Goal: Task Accomplishment & Management: Complete application form

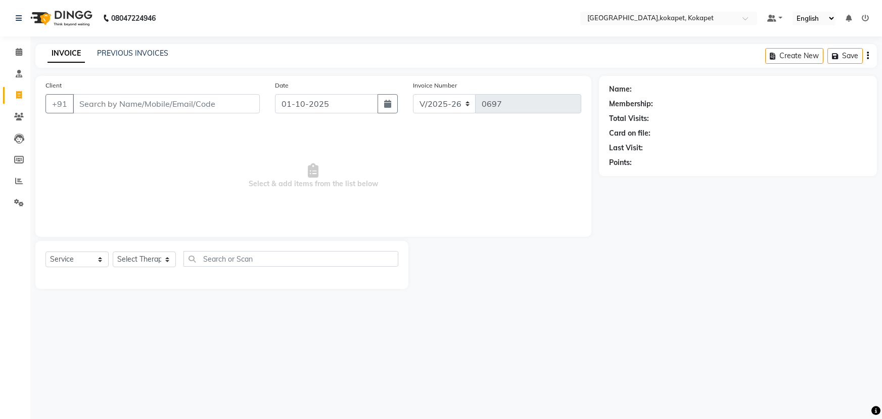
select select "5849"
select select "service"
click at [156, 106] on input "Client" at bounding box center [166, 103] width 187 height 19
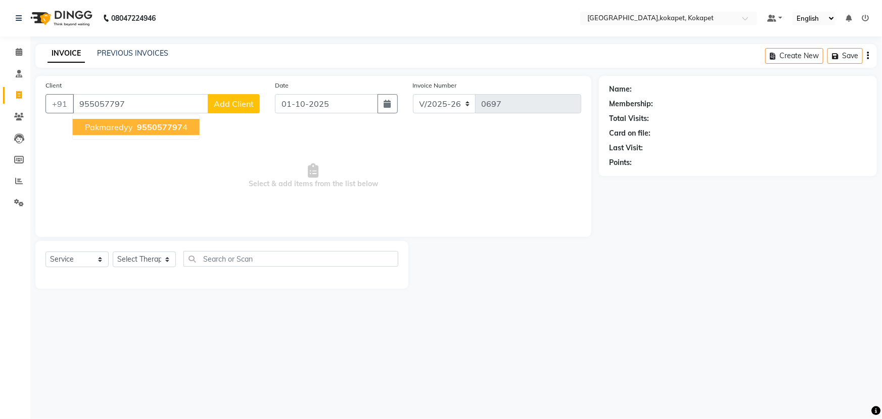
click at [157, 130] on span "955057797" at bounding box center [159, 127] width 45 height 10
type input "9550577974"
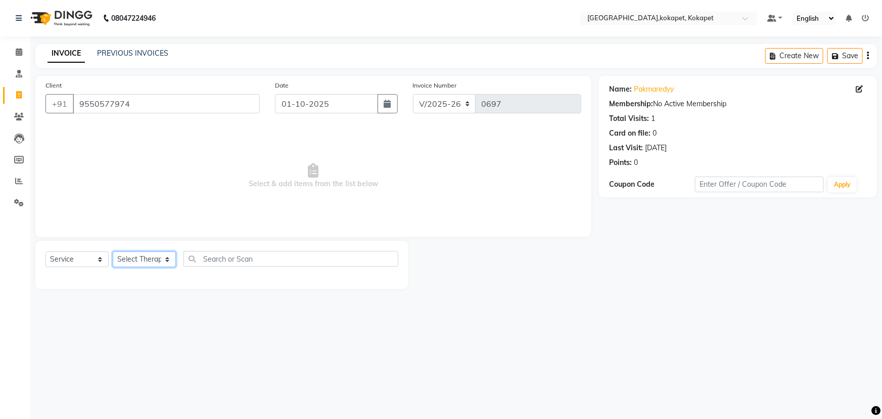
click at [153, 262] on select "Select Therapist Cham Iluning Keerthi Kiran Kralohrii Lucy Maikho Marine Mohit …" at bounding box center [144, 259] width 63 height 16
select select "40929"
click at [113, 251] on select "Select Therapist Cham Iluning Keerthi Kiran Kralohrii Lucy Maikho Marine Mohit …" at bounding box center [144, 259] width 63 height 16
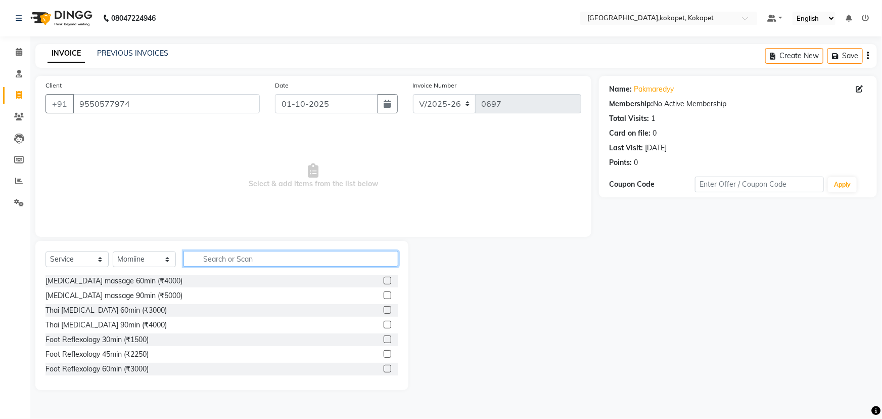
click at [209, 257] on input "text" at bounding box center [290, 259] width 215 height 16
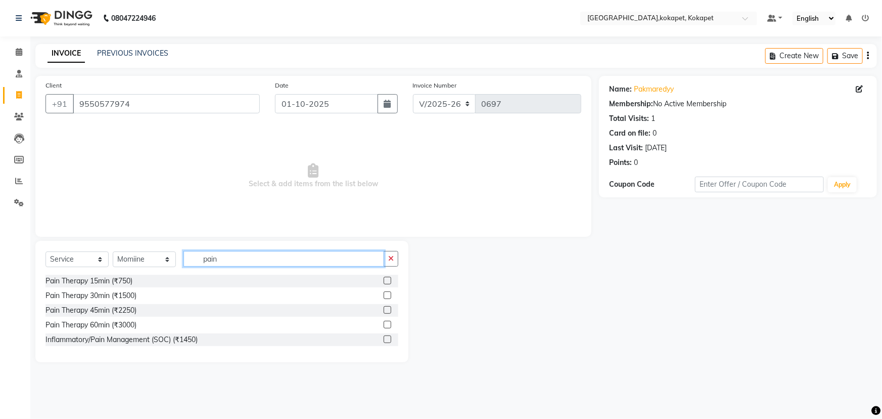
type input "pain"
click at [388, 308] on label at bounding box center [388, 310] width 8 height 8
click at [388, 308] on input "checkbox" at bounding box center [387, 310] width 7 height 7
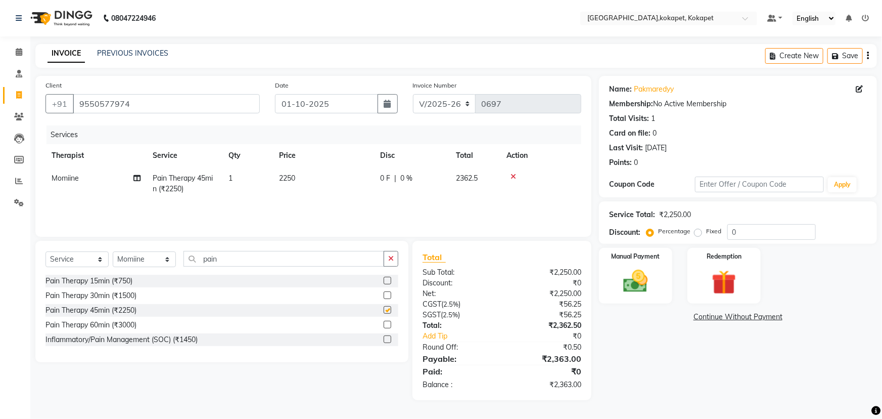
checkbox input "false"
click at [395, 261] on button "button" at bounding box center [391, 259] width 15 height 16
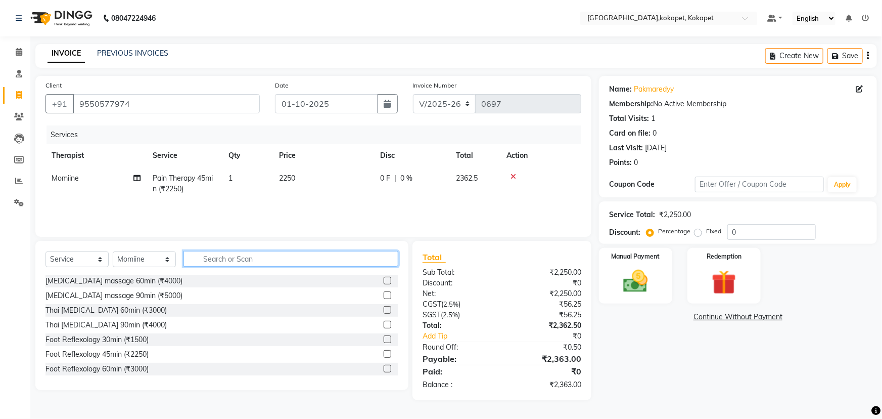
click at [209, 253] on input "text" at bounding box center [290, 259] width 215 height 16
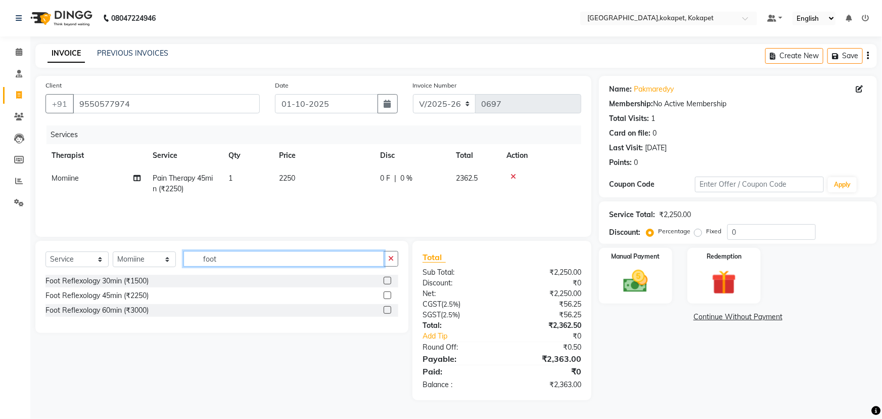
type input "foot"
click at [387, 291] on label at bounding box center [388, 295] width 8 height 8
click at [387, 292] on input "checkbox" at bounding box center [387, 295] width 7 height 7
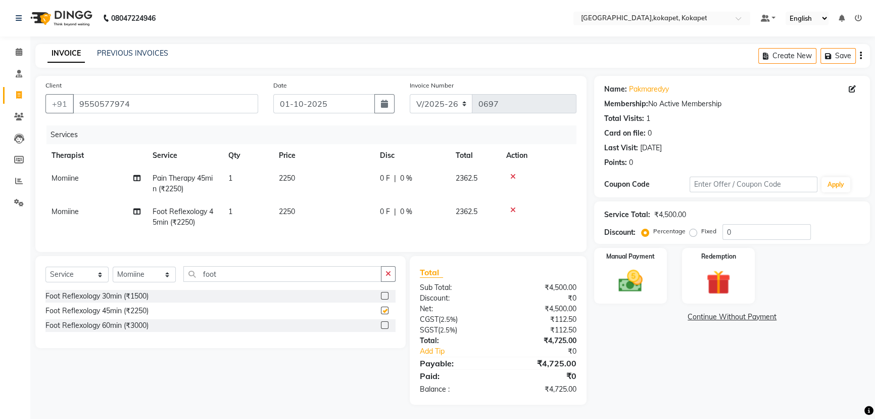
checkbox input "false"
click at [637, 291] on img at bounding box center [631, 280] width 41 height 29
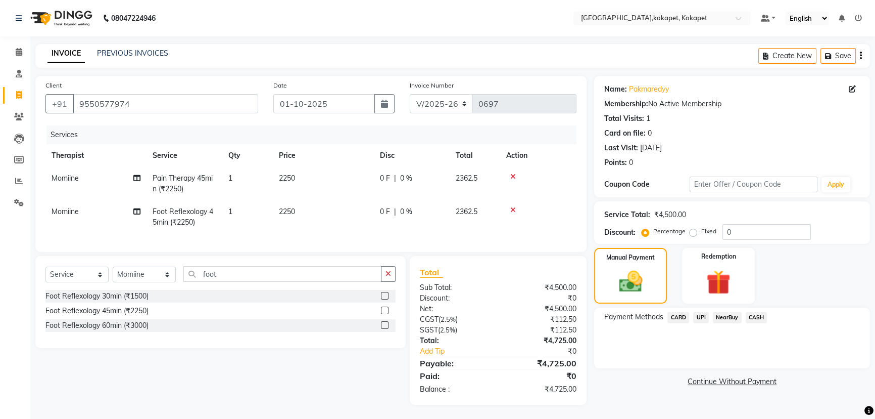
click at [679, 317] on span "CARD" at bounding box center [679, 317] width 22 height 12
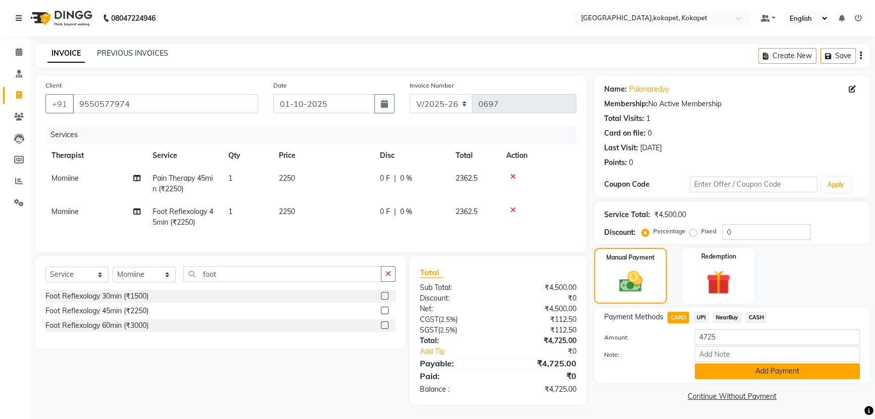
click at [746, 371] on button "Add Payment" at bounding box center [777, 371] width 165 height 16
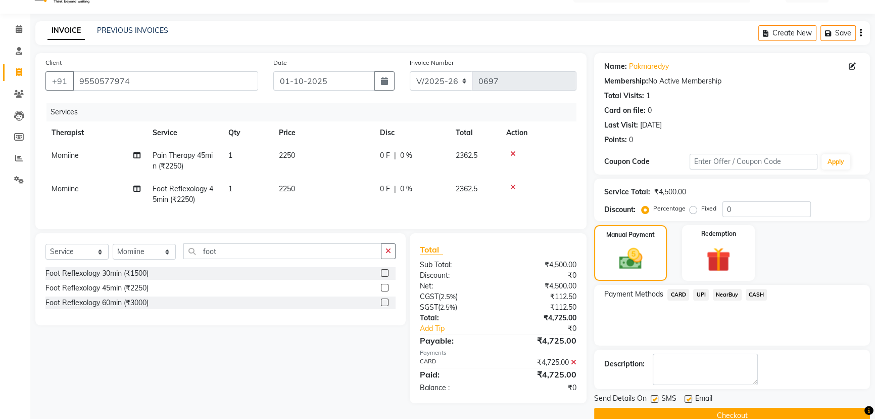
scroll to position [41, 0]
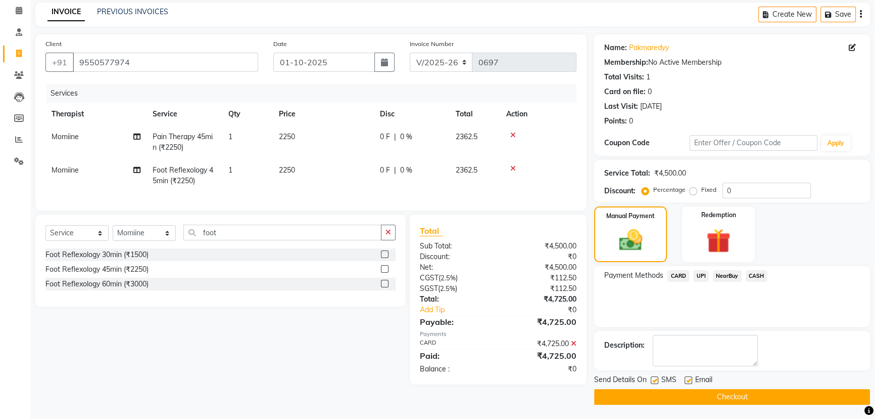
click at [694, 393] on button "Checkout" at bounding box center [732, 397] width 276 height 16
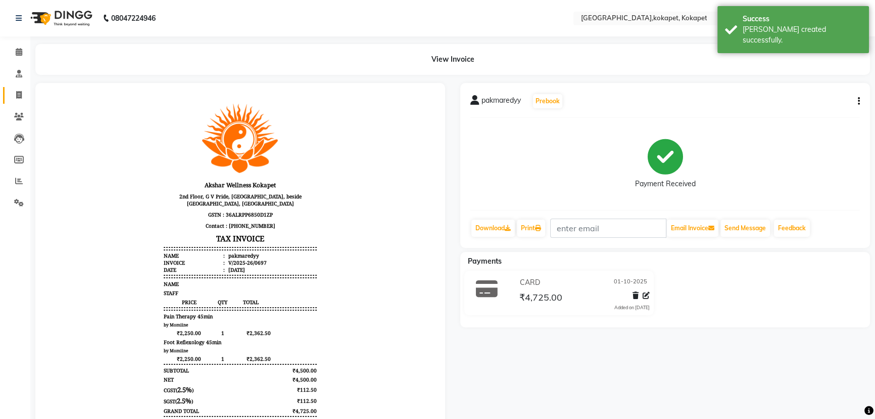
click at [15, 87] on link "Invoice" at bounding box center [15, 95] width 24 height 17
select select "service"
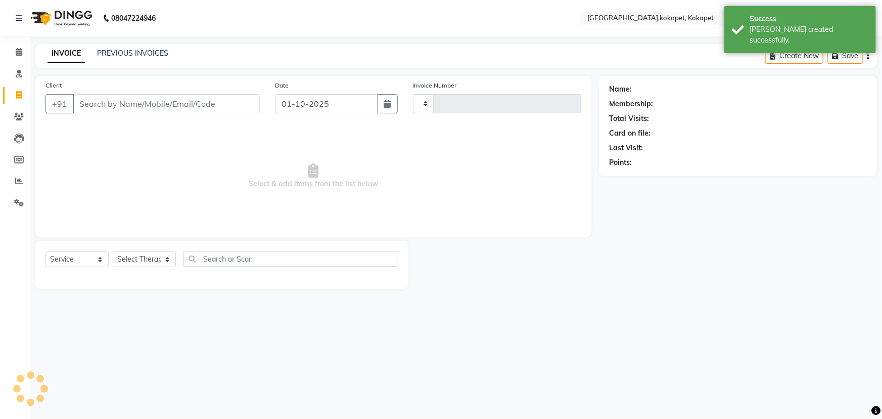
type input "0698"
select select "5849"
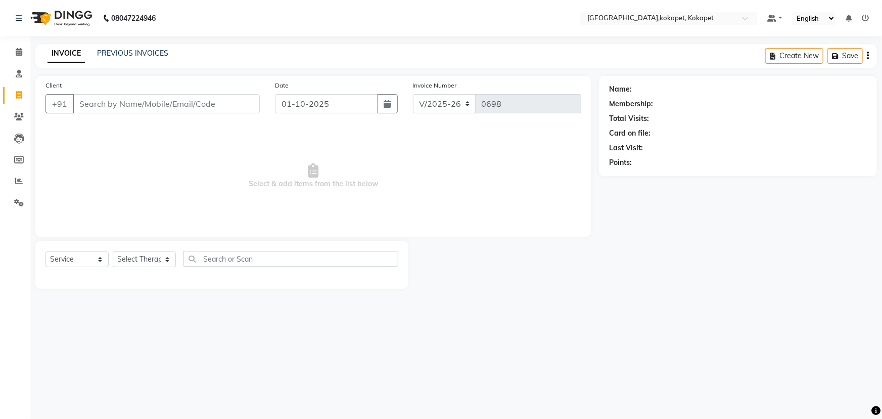
click at [91, 104] on input "Client" at bounding box center [166, 103] width 187 height 19
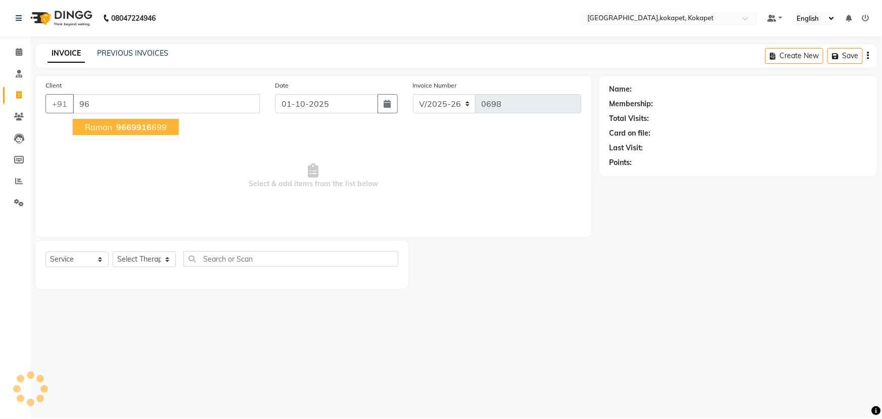
type input "9"
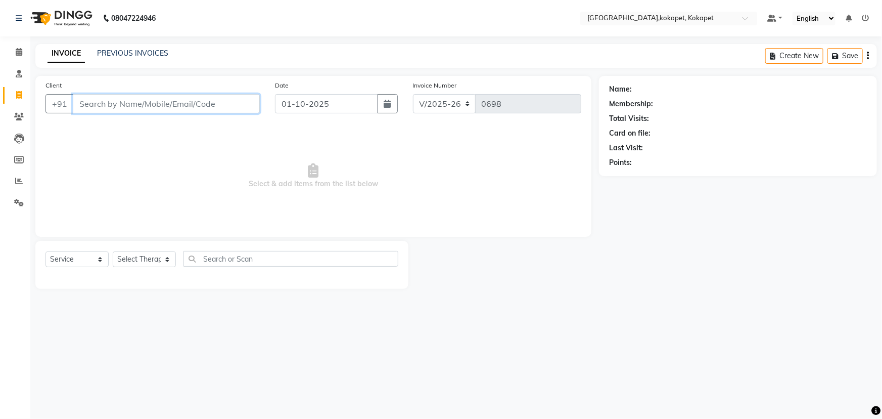
drag, startPoint x: 125, startPoint y: 105, endPoint x: 158, endPoint y: 109, distance: 33.1
click at [128, 106] on input "Client" at bounding box center [166, 103] width 187 height 19
click at [140, 258] on select "Select Therapist Cham Iluning Keerthi Kiran Kralohrii Lucy Maikho Marine Mohit …" at bounding box center [144, 259] width 63 height 16
drag, startPoint x: 713, startPoint y: 303, endPoint x: 724, endPoint y: 275, distance: 29.9
click at [726, 290] on main "INVOICE PREVIOUS INVOICES Create New Save Client +91 Date 01-10-2025 Invoice Nu…" at bounding box center [456, 174] width 852 height 260
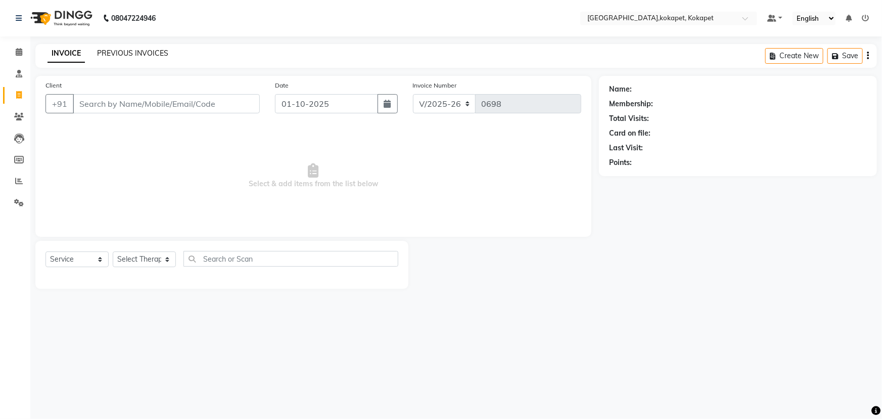
click at [130, 57] on link "PREVIOUS INVOICES" at bounding box center [132, 53] width 71 height 9
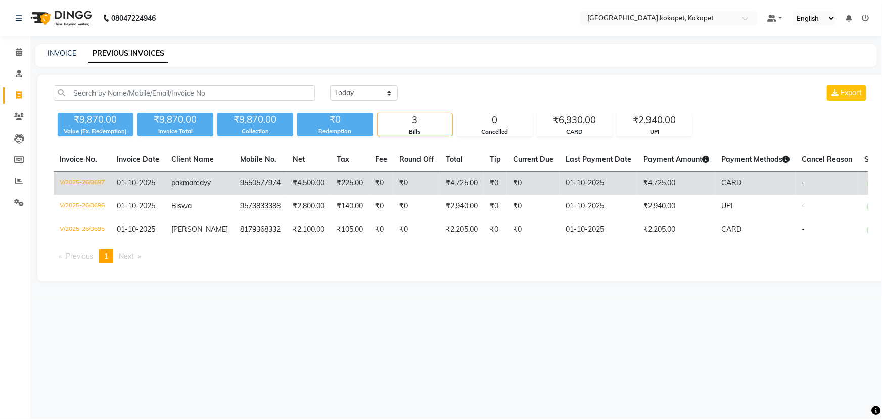
click at [177, 184] on td "pakmaredyy" at bounding box center [199, 183] width 69 height 24
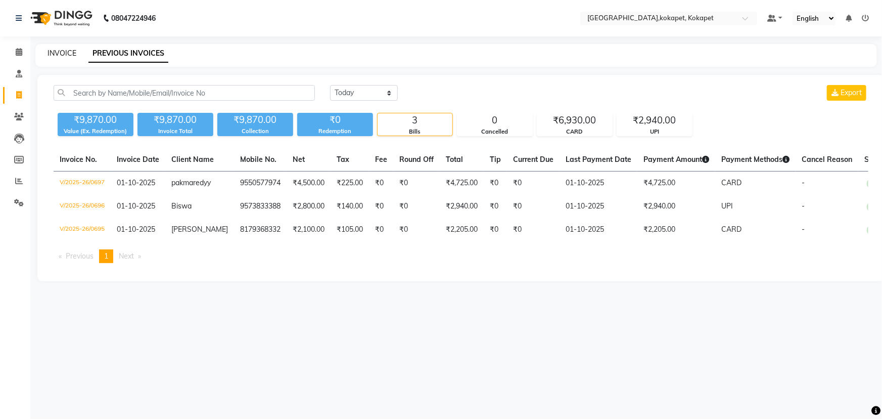
drag, startPoint x: 56, startPoint y: 45, endPoint x: 61, endPoint y: 52, distance: 8.3
click at [61, 52] on div "INVOICE PREVIOUS INVOICES" at bounding box center [456, 55] width 842 height 23
drag, startPoint x: 65, startPoint y: 45, endPoint x: 78, endPoint y: 80, distance: 37.1
click at [77, 75] on main "INVOICE PREVIOUS INVOICES Today Yesterday Custom Range Export ₹9,870.00 Value (…" at bounding box center [456, 170] width 852 height 252
click at [61, 50] on div "INVOICE" at bounding box center [62, 53] width 29 height 11
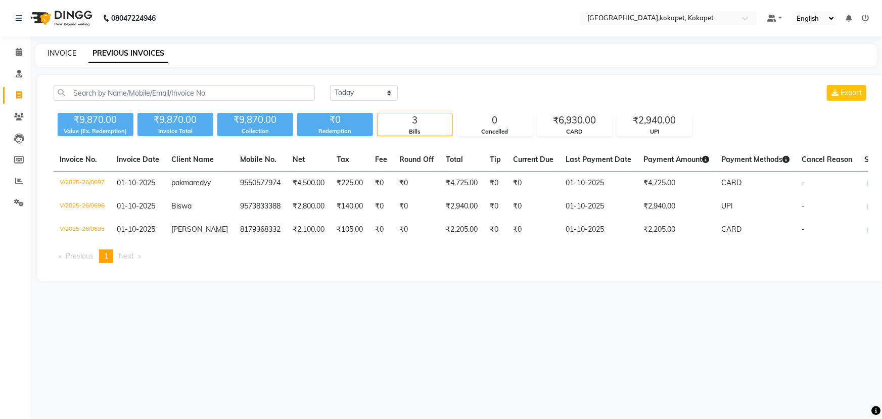
click at [59, 50] on link "INVOICE" at bounding box center [62, 53] width 29 height 9
select select "service"
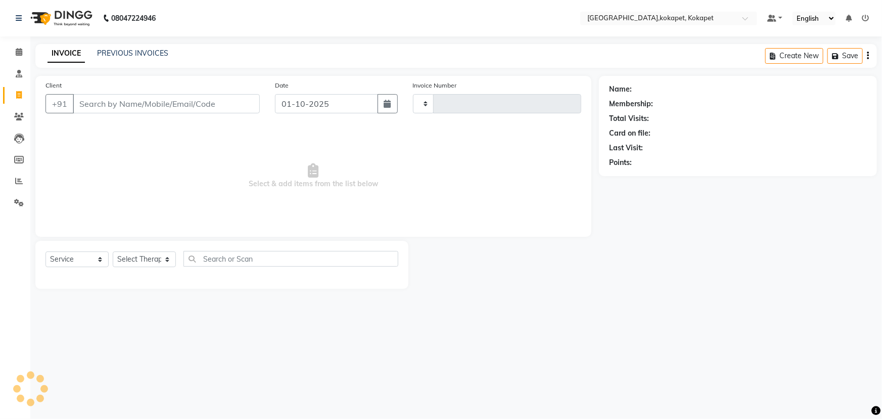
type input "0698"
click at [58, 52] on link "INVOICE" at bounding box center [66, 53] width 37 height 18
select select "5849"
click at [58, 52] on link "INVOICE" at bounding box center [66, 53] width 37 height 18
drag, startPoint x: 126, startPoint y: 104, endPoint x: 131, endPoint y: 79, distance: 25.2
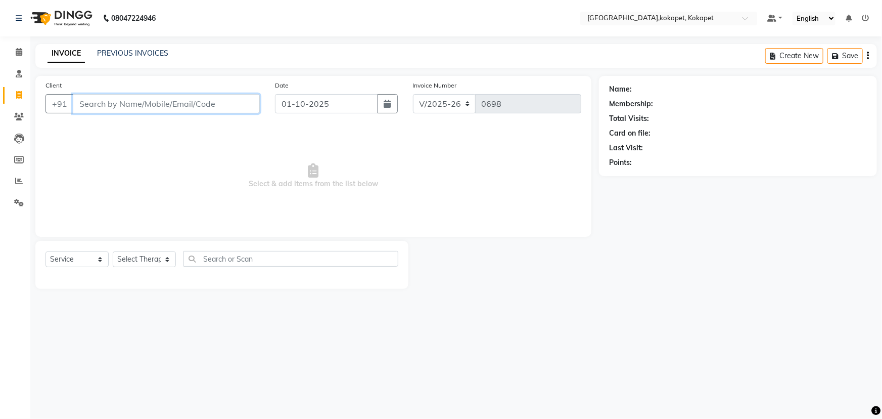
click at [124, 100] on input "Client" at bounding box center [166, 103] width 187 height 19
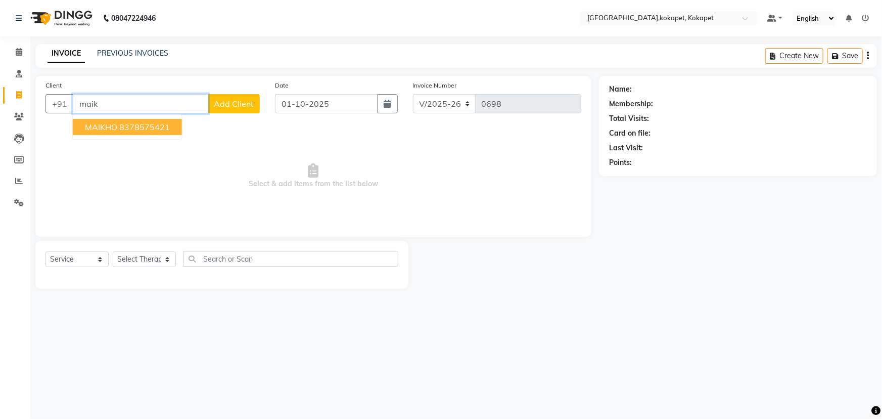
click at [127, 128] on ngb-highlight "8378575421" at bounding box center [144, 127] width 51 height 10
type input "8378575421"
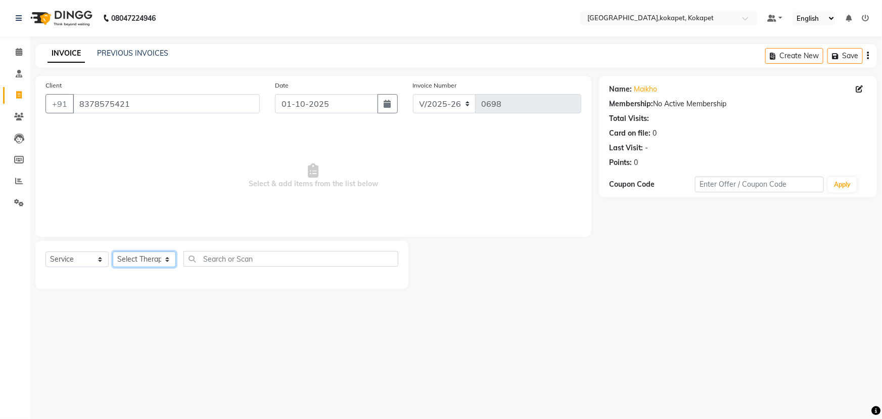
drag, startPoint x: 153, startPoint y: 254, endPoint x: 154, endPoint y: 262, distance: 8.2
click at [154, 262] on select "Select Therapist Cham Iluning Keerthi Kiran Kralohrii Lucy Maikho Marine Mohit …" at bounding box center [144, 259] width 63 height 16
select select "40951"
click at [113, 251] on select "Select Therapist Cham Iluning Keerthi Kiran Kralohrii Lucy Maikho Marine Mohit …" at bounding box center [144, 259] width 63 height 16
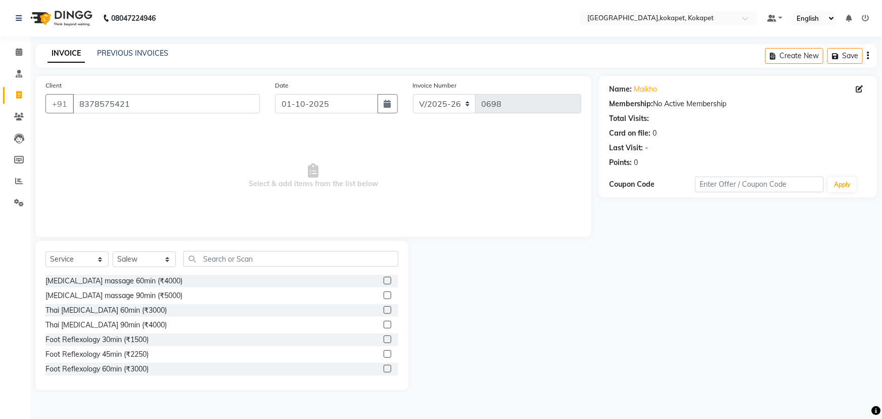
click at [384, 353] on label at bounding box center [388, 354] width 8 height 8
click at [384, 353] on input "checkbox" at bounding box center [387, 354] width 7 height 7
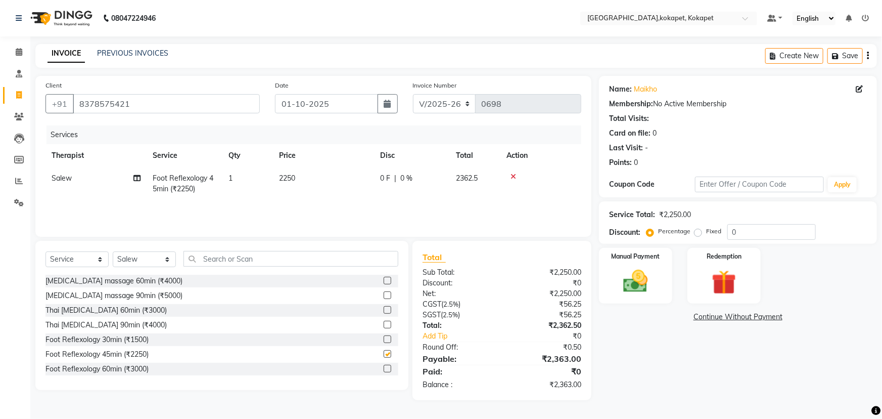
checkbox input "false"
click at [635, 275] on img at bounding box center [635, 280] width 41 height 29
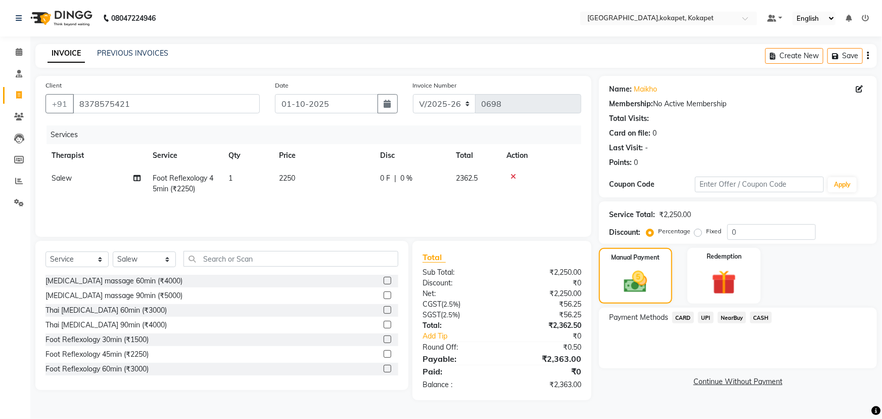
click at [681, 316] on span "CARD" at bounding box center [683, 317] width 22 height 12
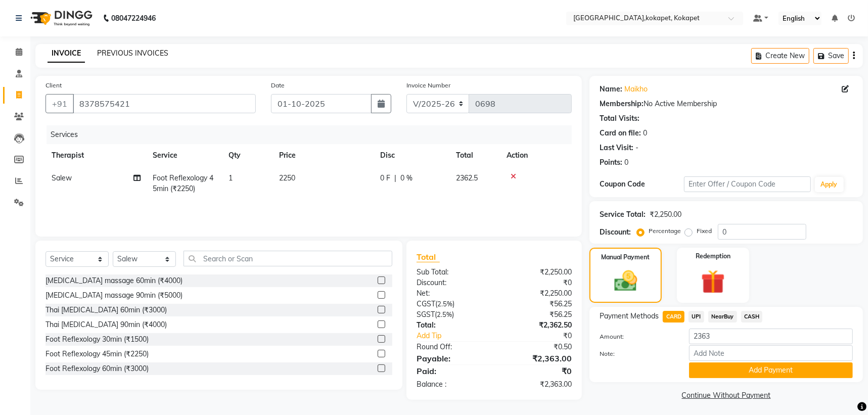
click at [136, 53] on link "PREVIOUS INVOICES" at bounding box center [132, 53] width 71 height 9
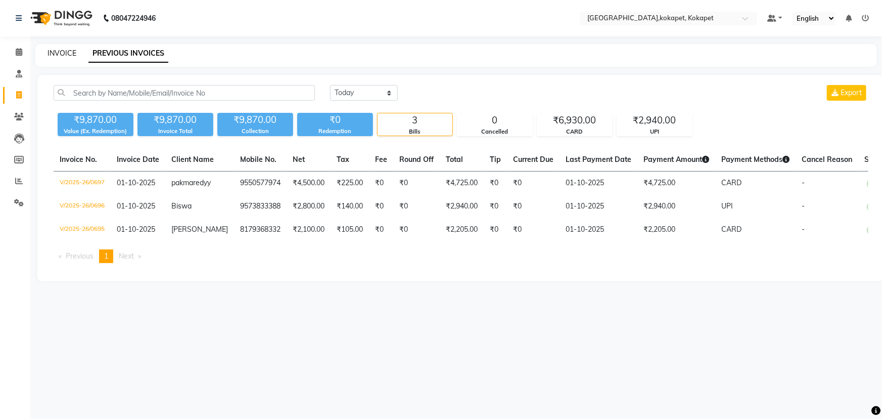
click at [61, 51] on link "INVOICE" at bounding box center [62, 53] width 29 height 9
select select "service"
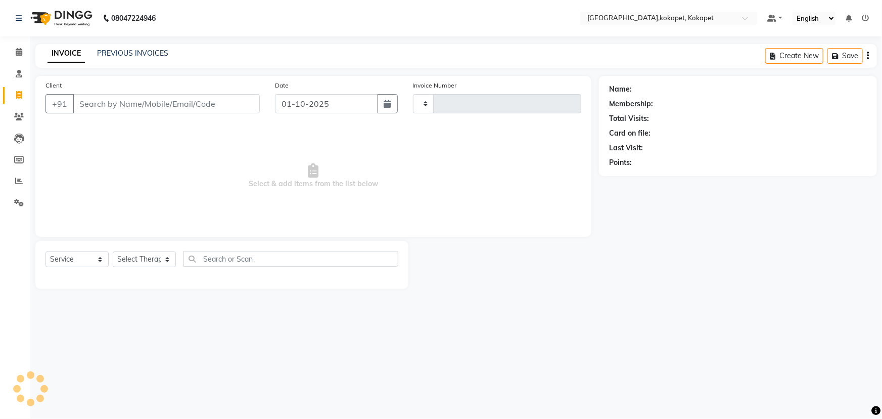
type input "0698"
select select "5849"
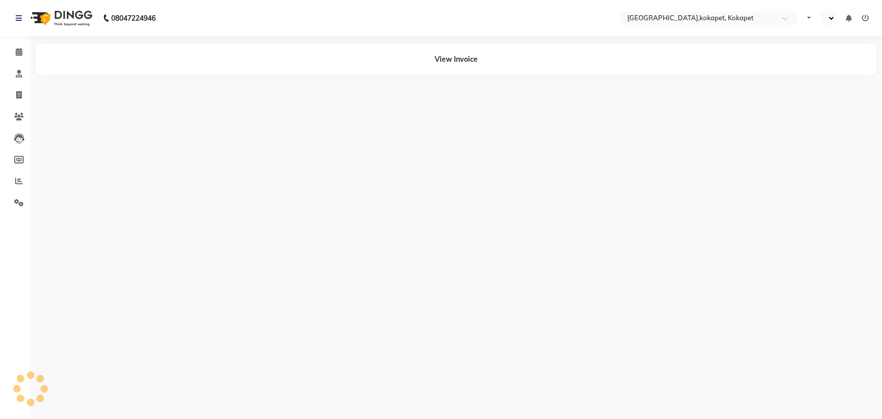
select select "en"
